Goal: Task Accomplishment & Management: Complete application form

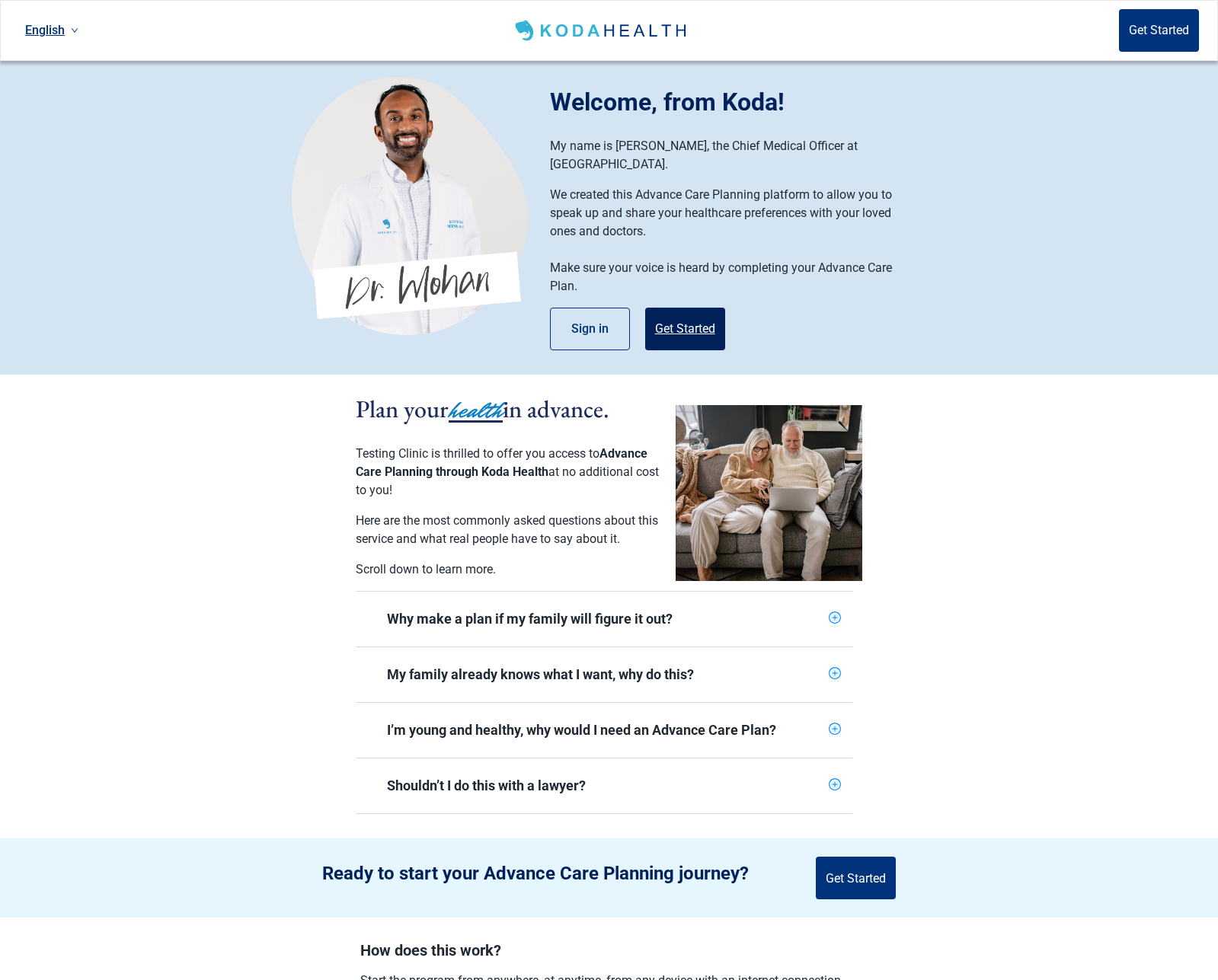
click at [664, 315] on button "Get Started" at bounding box center [685, 329] width 80 height 42
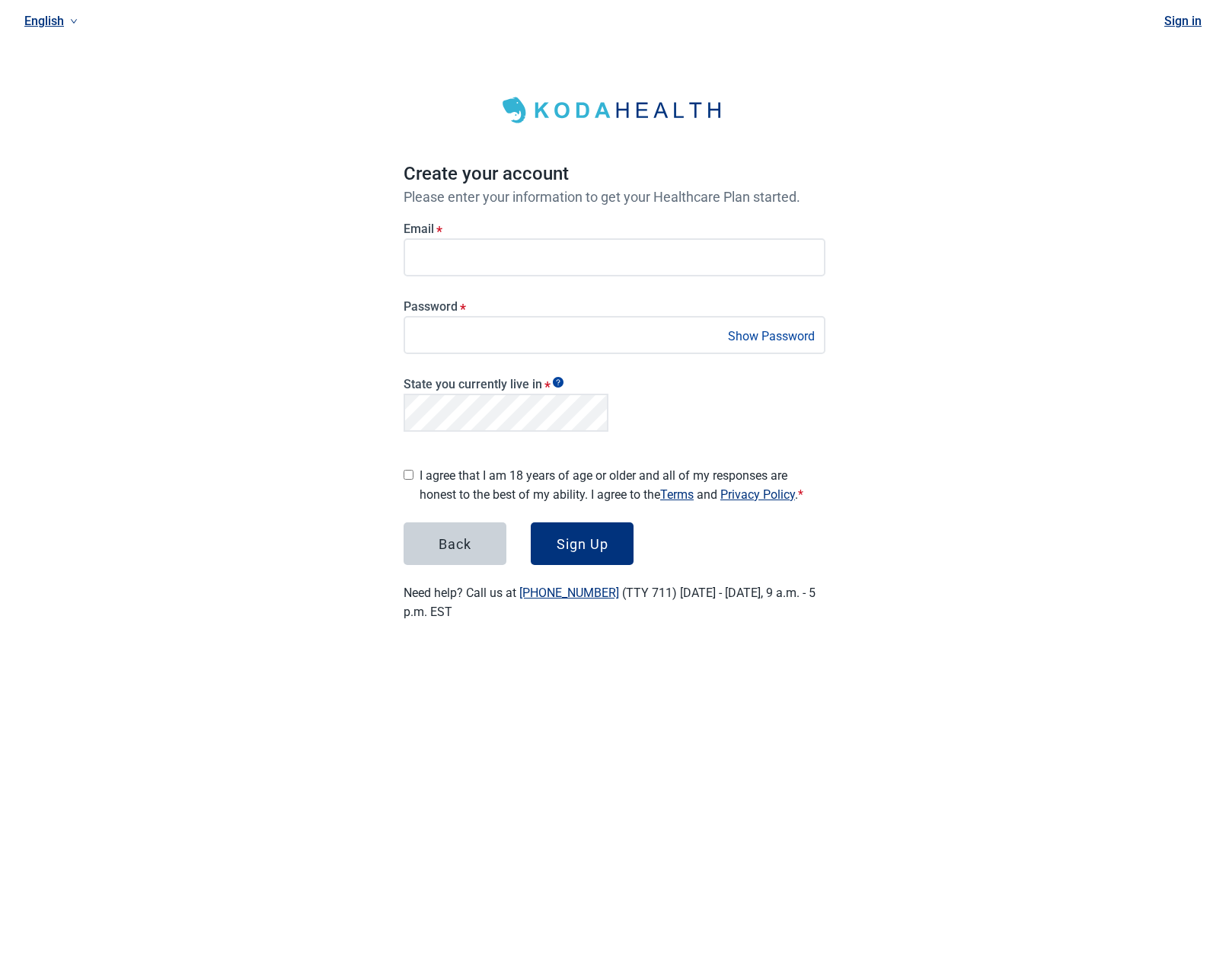
click at [508, 480] on label "I agree that I am 18 years of age or older and all of my responses are honest t…" at bounding box center [623, 485] width 406 height 39
click at [571, 536] on div "Sign Up" at bounding box center [582, 544] width 52 height 15
click at [589, 538] on div "Sign Up" at bounding box center [582, 544] width 52 height 15
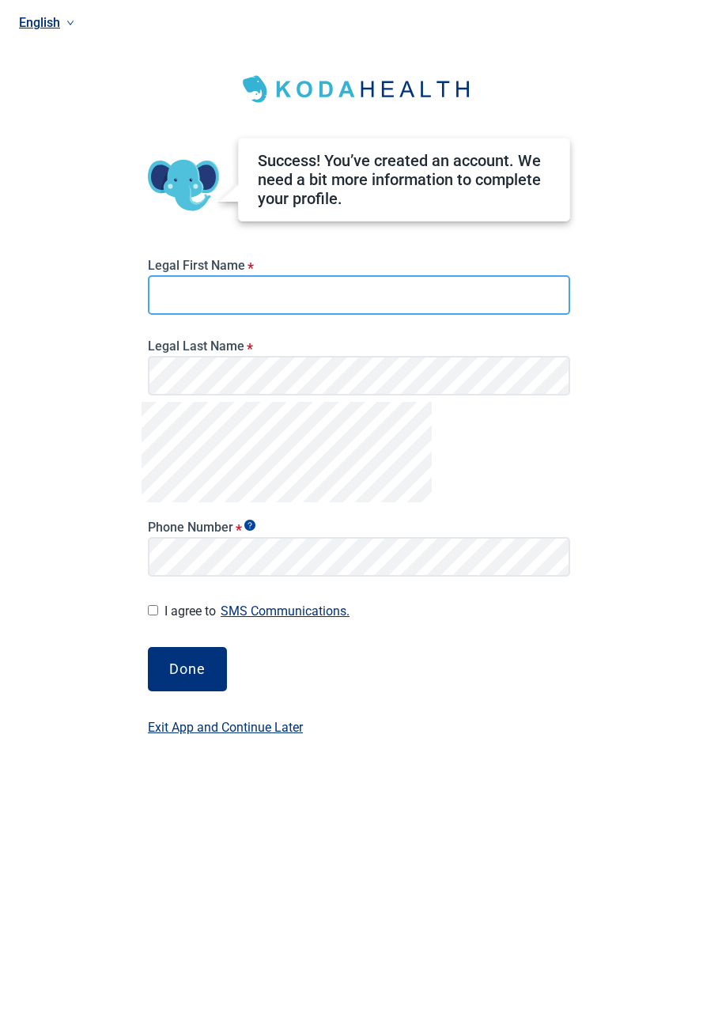
click at [227, 304] on input "Legal First Name *" at bounding box center [359, 295] width 423 height 40
type input "****"
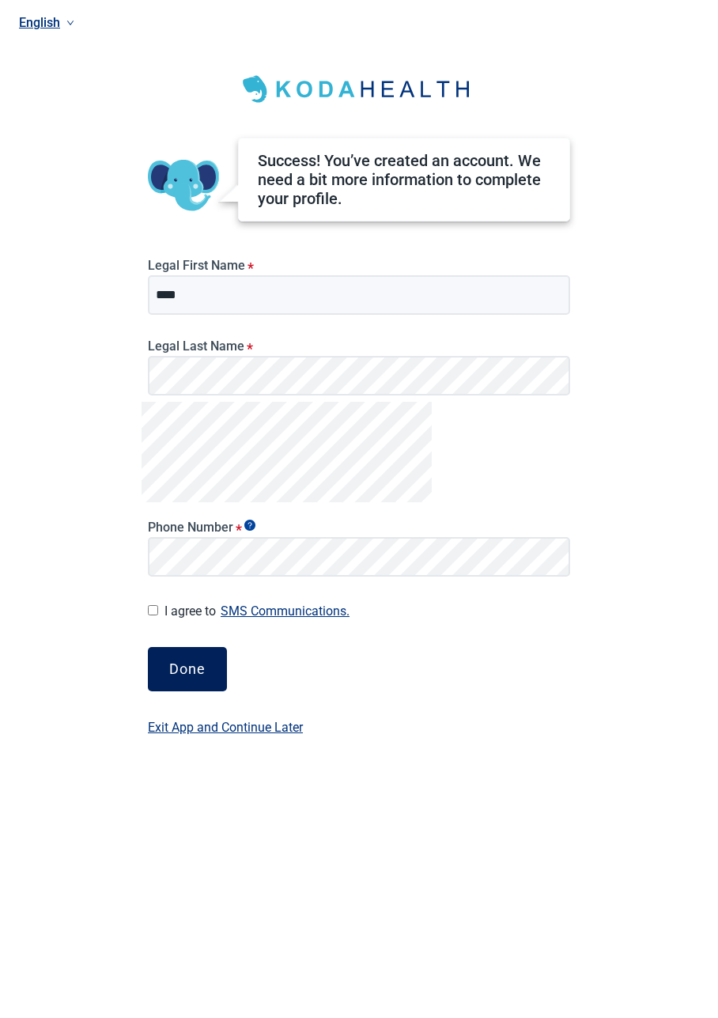
click at [184, 659] on button "Done" at bounding box center [187, 669] width 79 height 44
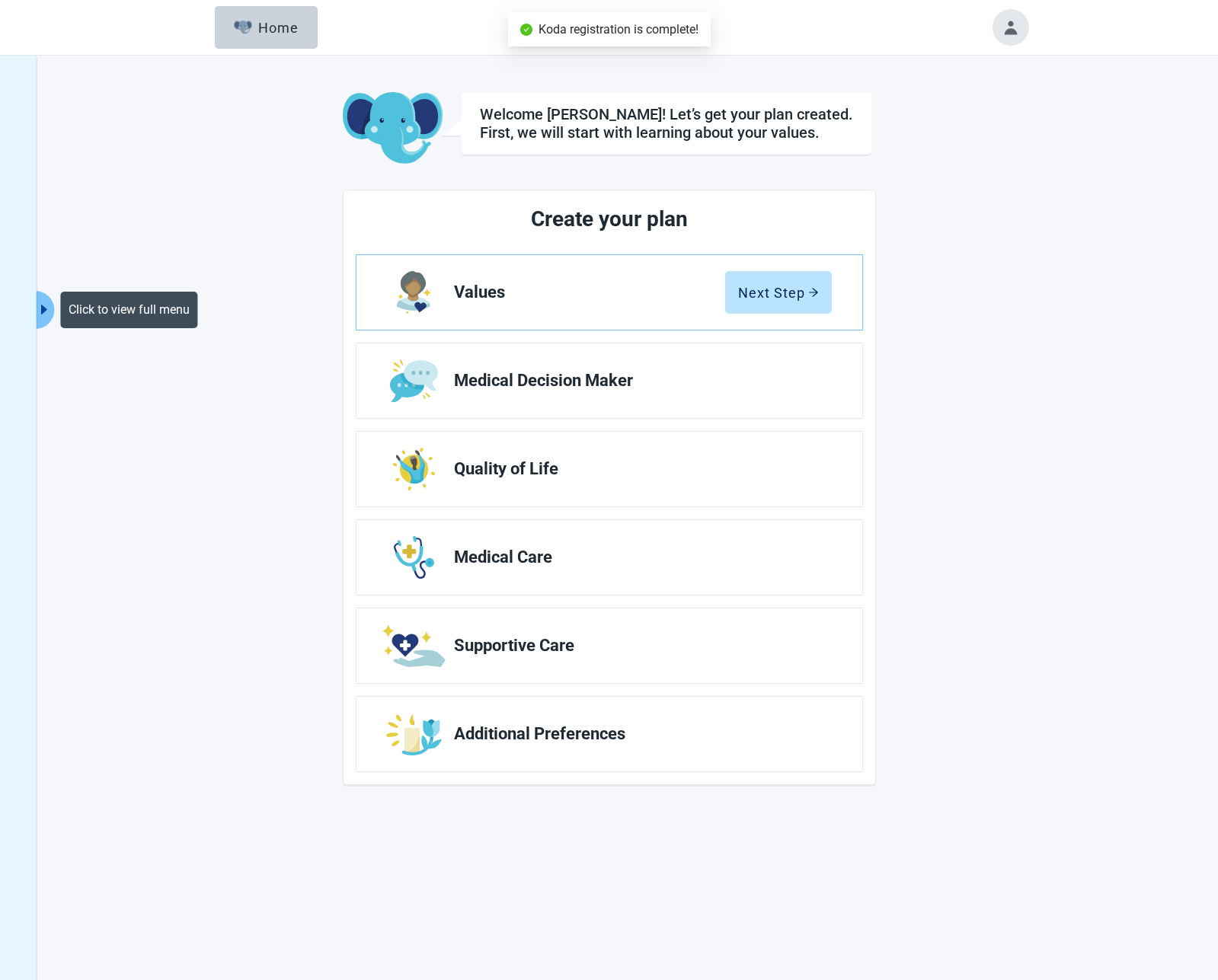
click at [53, 306] on button "Click to view full menu" at bounding box center [45, 310] width 19 height 39
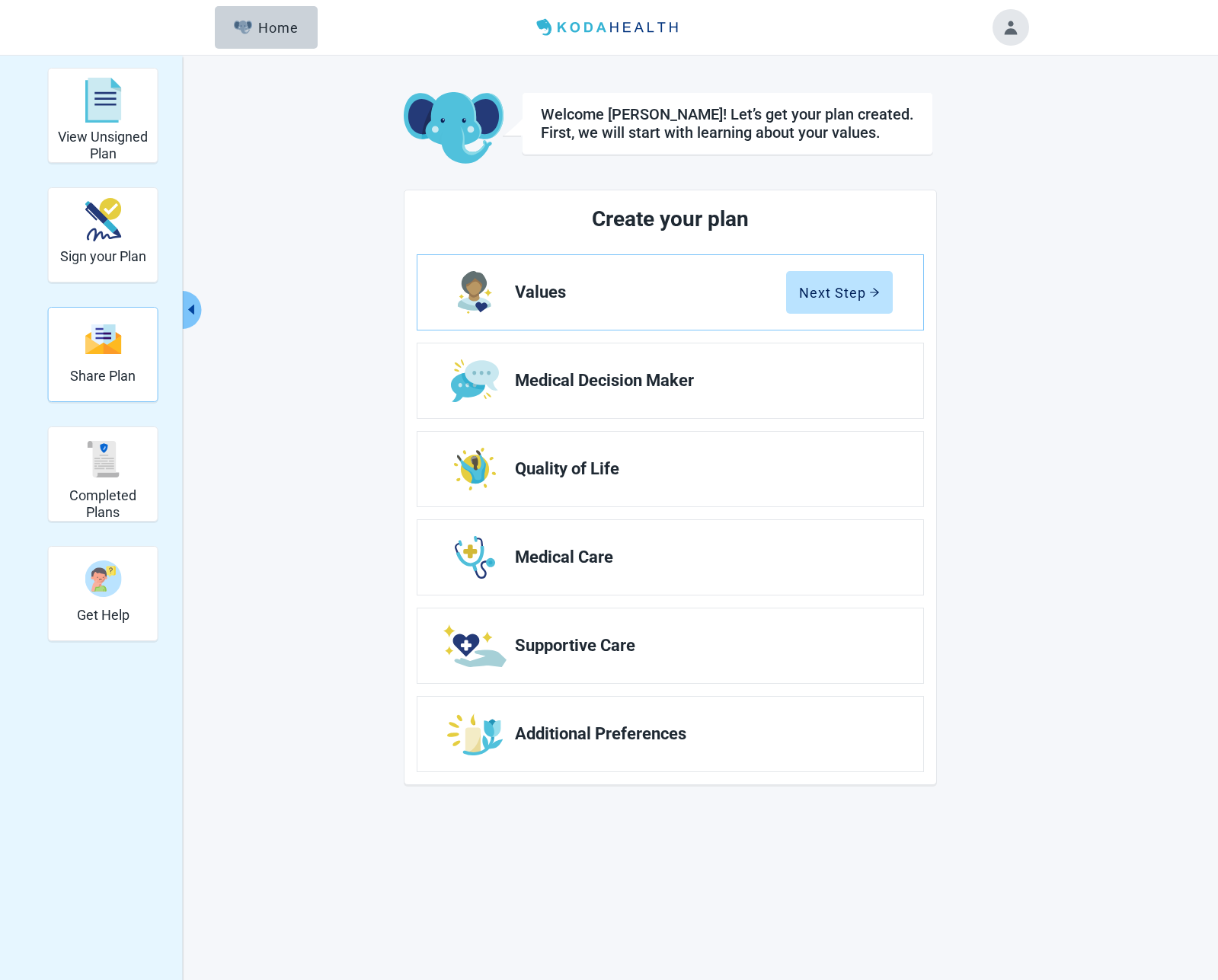
click at [118, 367] on div "Share Plan" at bounding box center [103, 339] width 65 height 57
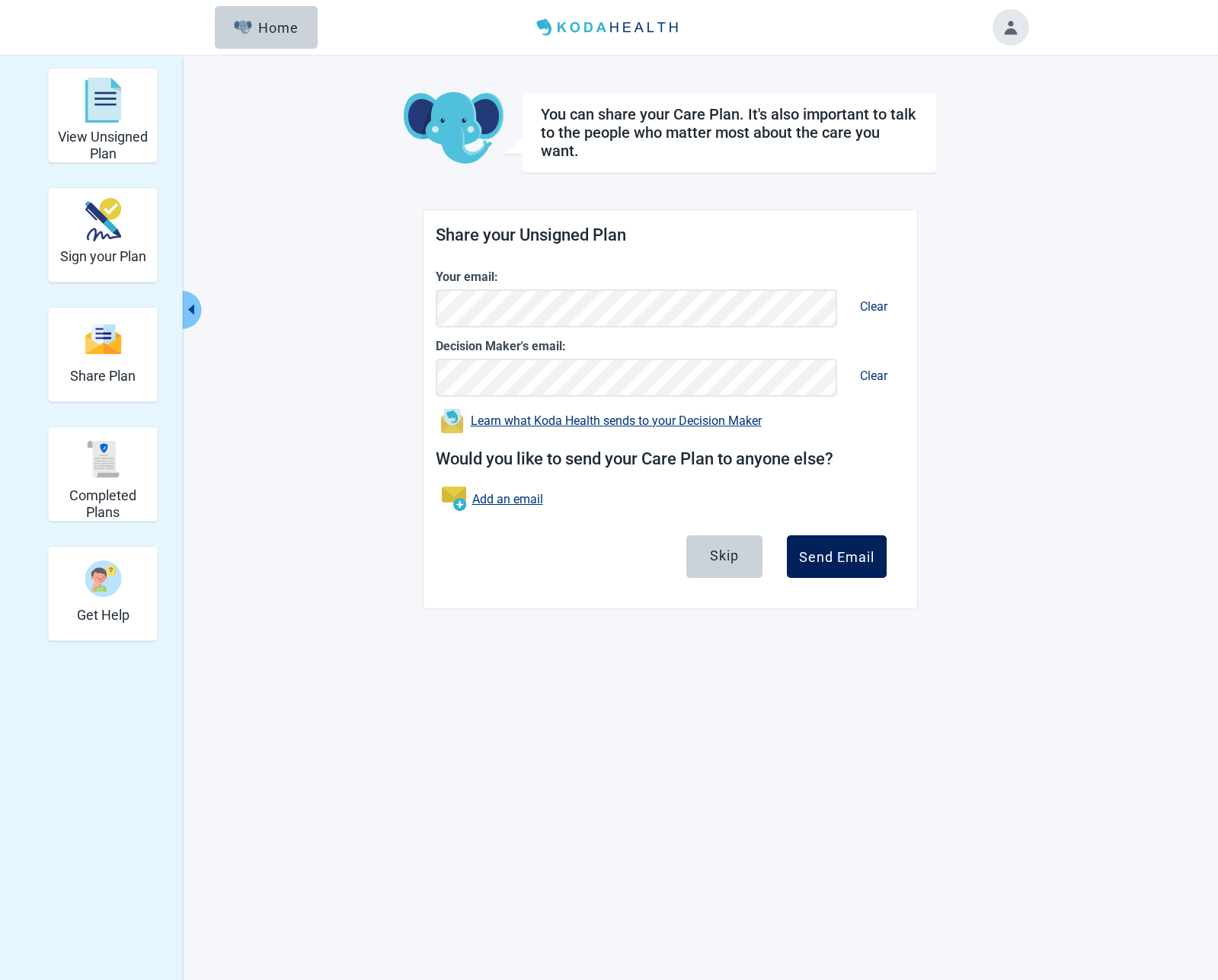
click at [691, 554] on div "Send Email" at bounding box center [837, 556] width 75 height 15
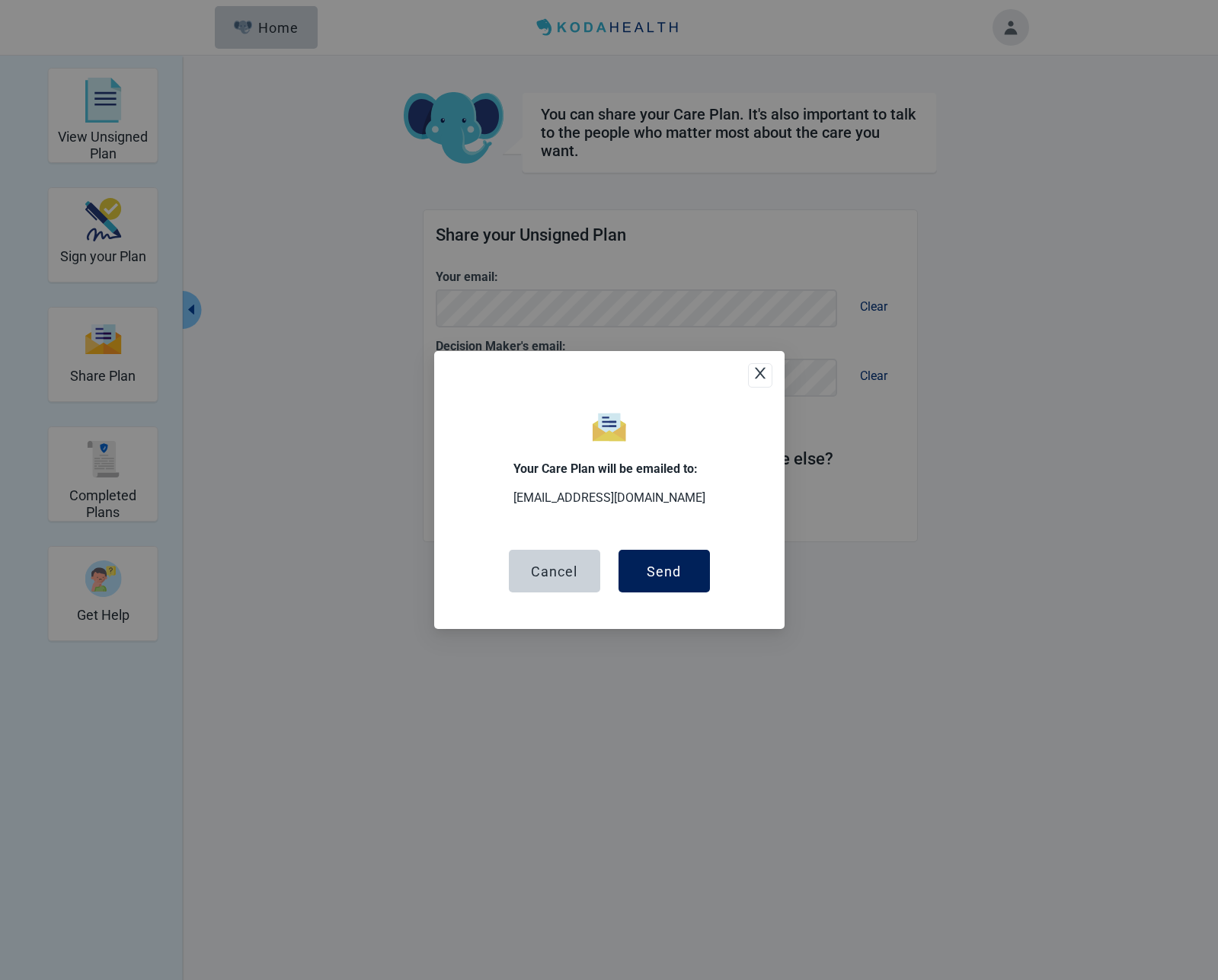
click at [683, 573] on button "Send" at bounding box center [663, 571] width 91 height 42
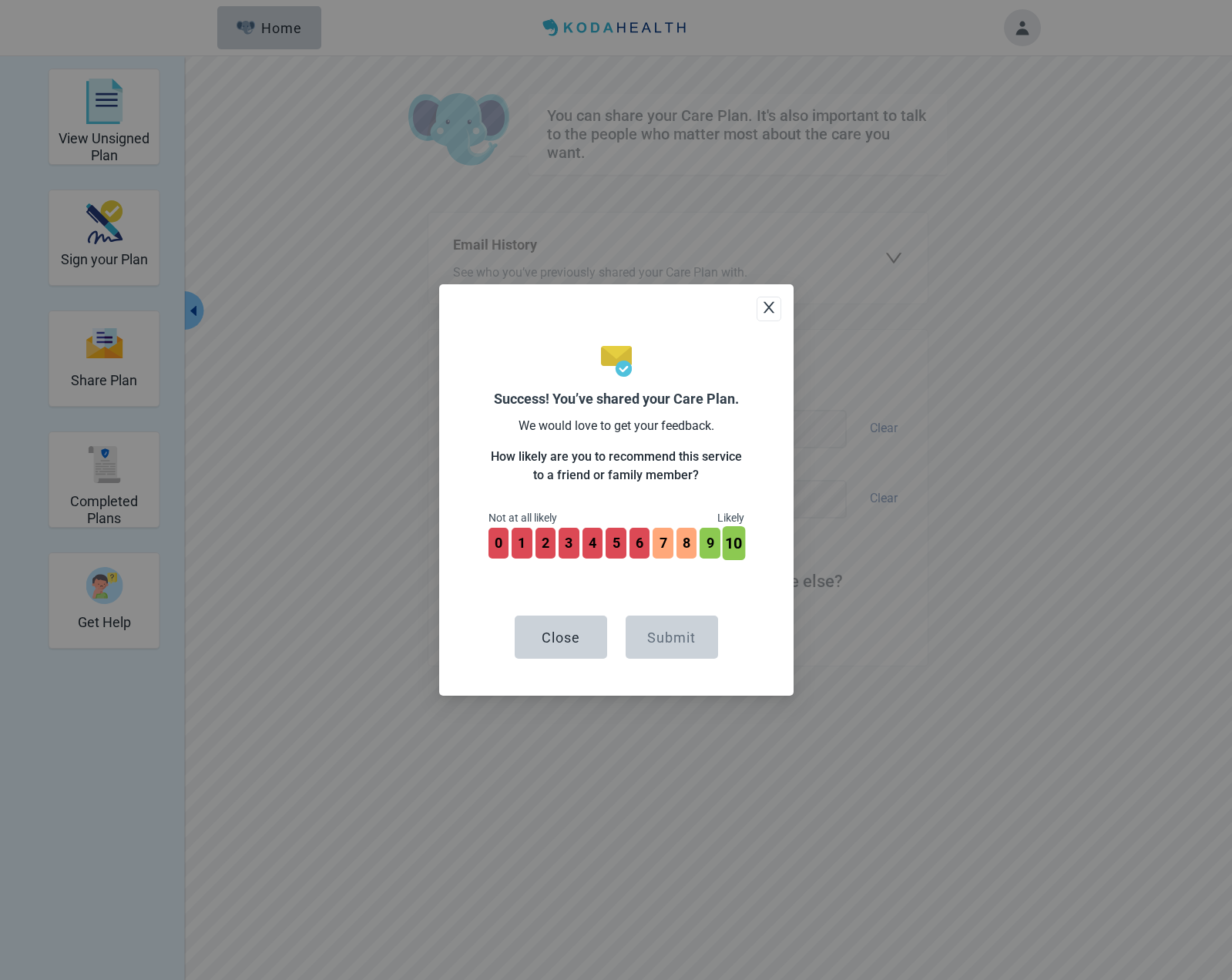
click at [699, 547] on button "10" at bounding box center [733, 543] width 22 height 34
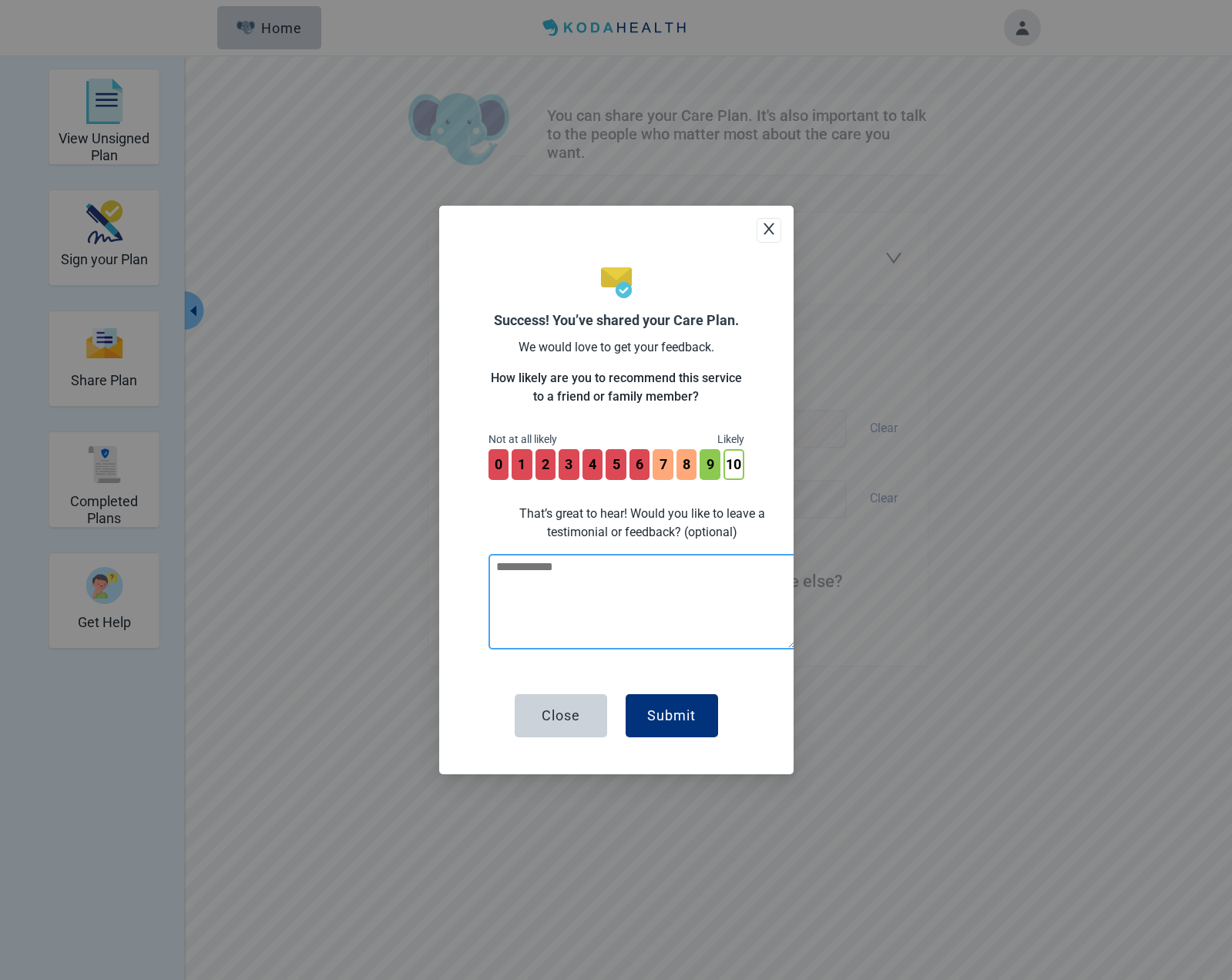
click at [604, 591] on textarea at bounding box center [643, 602] width 308 height 95
type textarea "*********"
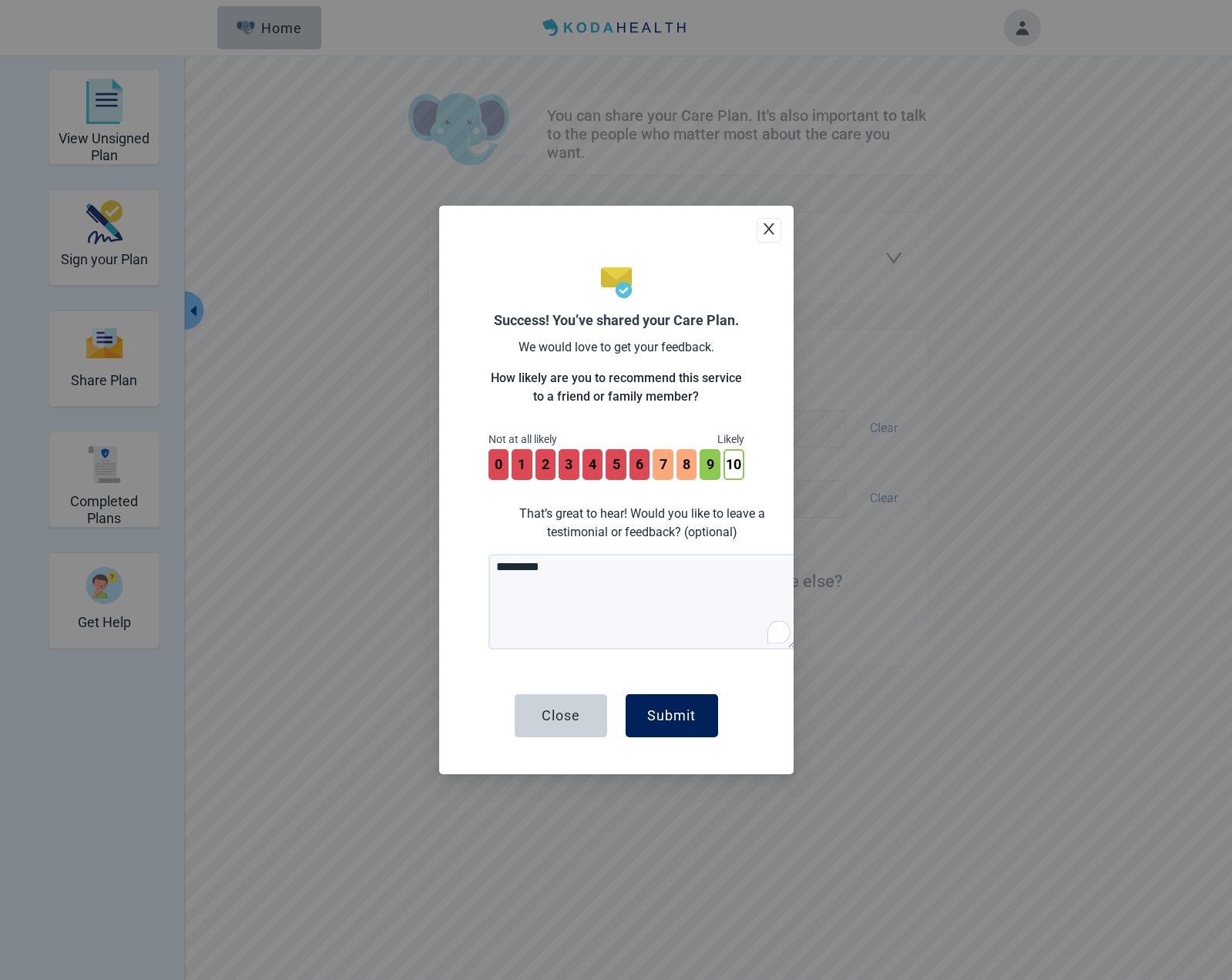
click at [668, 717] on div "Submit" at bounding box center [672, 716] width 49 height 16
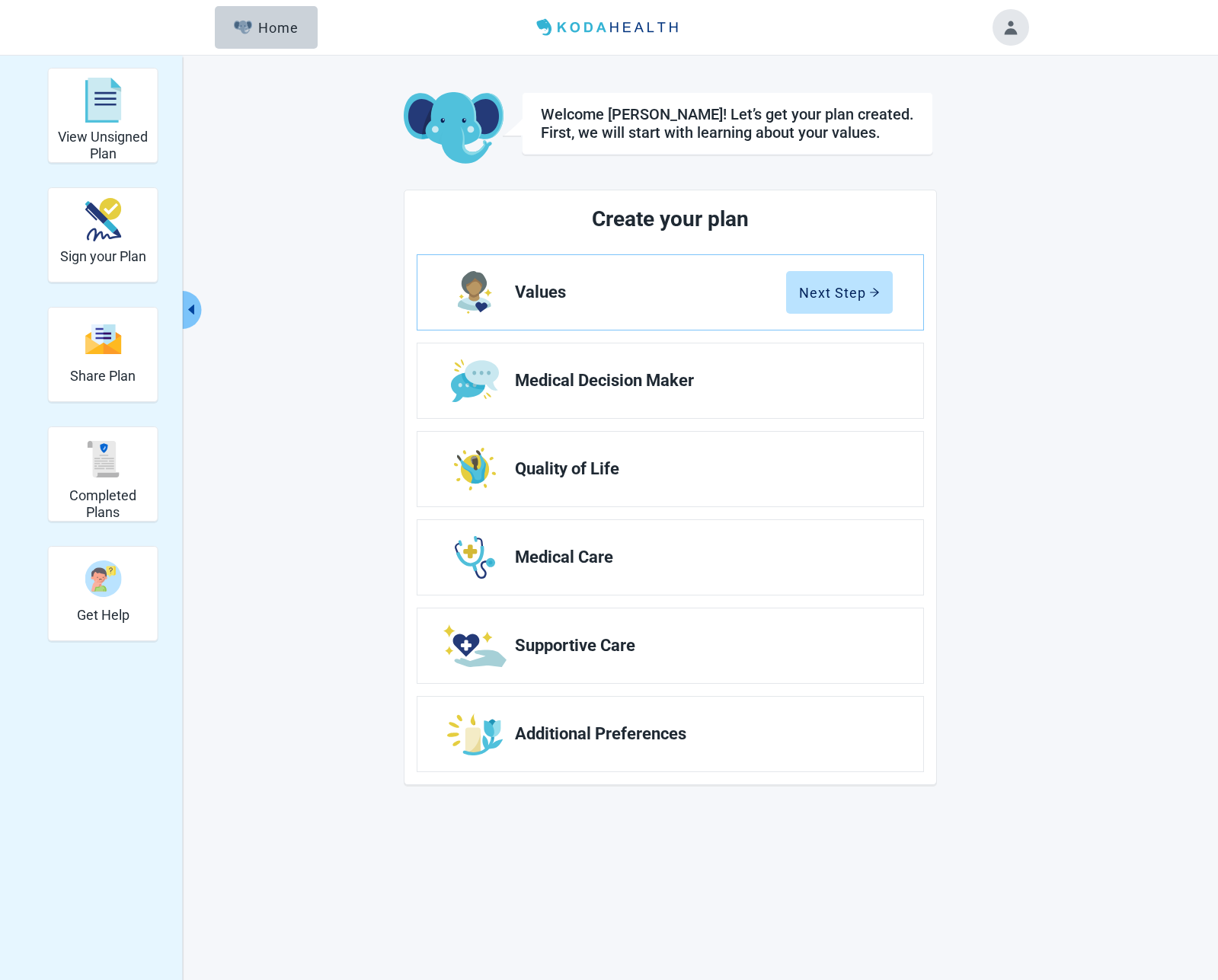
click at [691, 27] on button "Toggle account menu" at bounding box center [1011, 27] width 37 height 37
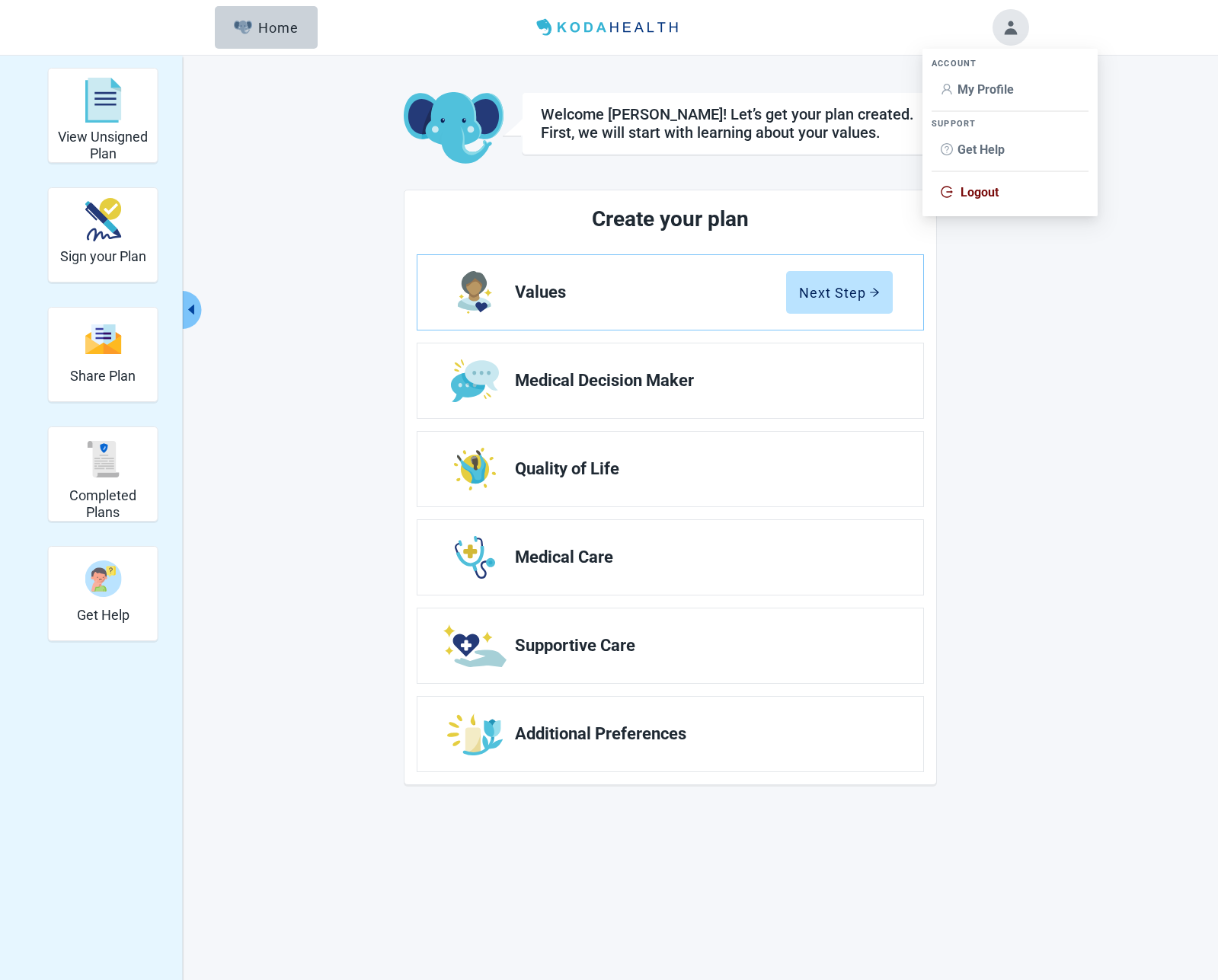
click at [691, 75] on li "My Profile" at bounding box center [1010, 90] width 157 height 29
